Goal: Task Accomplishment & Management: Complete application form

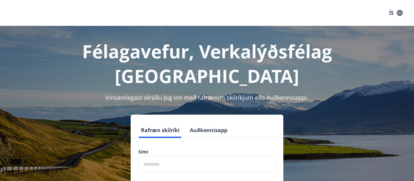
click at [208, 156] on input "phone" at bounding box center [207, 164] width 137 height 16
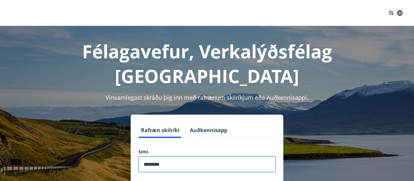
type input "********"
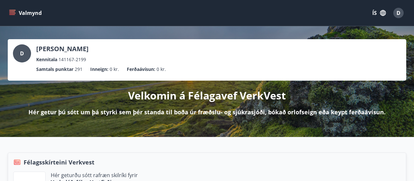
click at [10, 11] on icon "menu" at bounding box center [12, 13] width 6 height 6
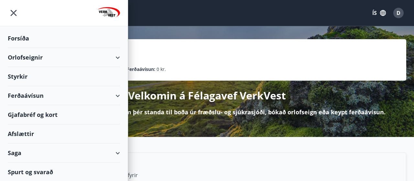
click at [25, 76] on div "Styrkir" at bounding box center [64, 76] width 112 height 19
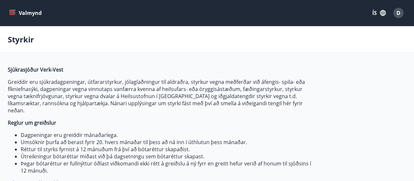
type input "***"
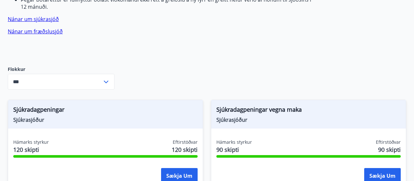
scroll to position [168, 0]
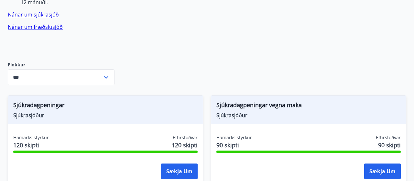
click at [109, 73] on icon at bounding box center [106, 77] width 8 height 8
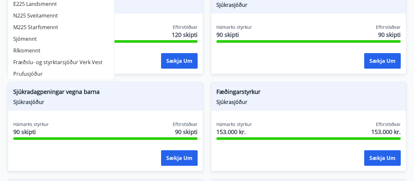
scroll to position [236, 0]
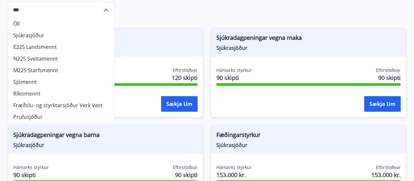
click at [174, 28] on div "Sjúkradagpeningar Sjúkrasjóður Hámarks styrkur 120 skipti Eftirstöðvar 120 skip…" at bounding box center [106, 72] width 196 height 89
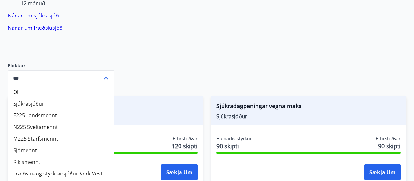
scroll to position [101, 0]
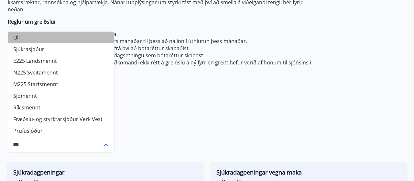
click at [66, 32] on li "Öll" at bounding box center [61, 38] width 106 height 12
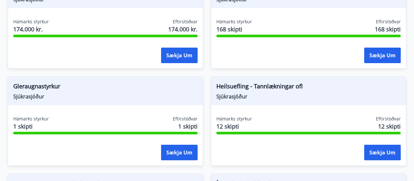
scroll to position [673, 0]
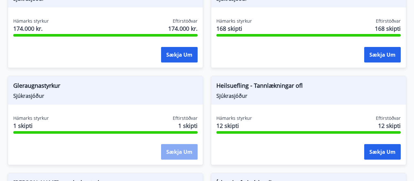
click at [180, 148] on button "Sækja um" at bounding box center [179, 152] width 37 height 16
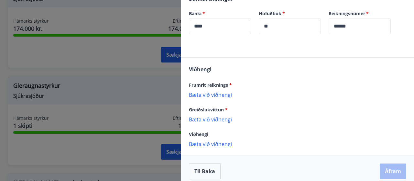
scroll to position [275, 0]
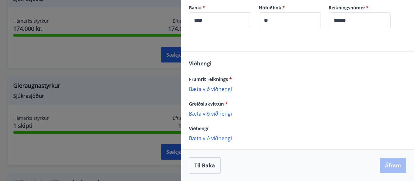
click at [226, 88] on p "Bæta við viðhengi" at bounding box center [298, 88] width 218 height 6
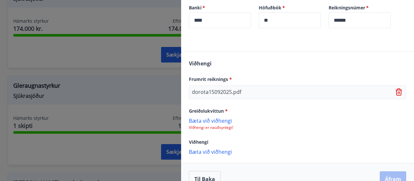
click at [215, 120] on p "Bæta við viðhengi" at bounding box center [298, 120] width 218 height 6
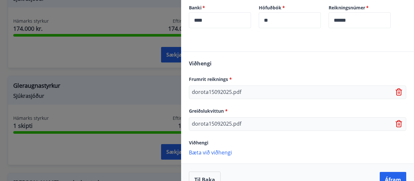
scroll to position [288, 0]
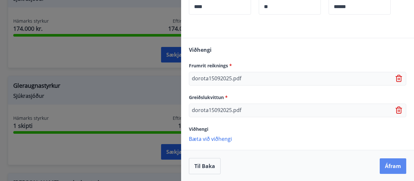
click at [389, 166] on button "Áfram" at bounding box center [393, 166] width 27 height 16
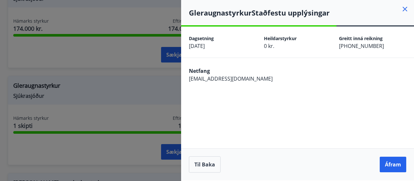
scroll to position [0, 0]
click at [389, 166] on button "Áfram" at bounding box center [393, 165] width 27 height 16
